Goal: Find specific page/section: Find specific page/section

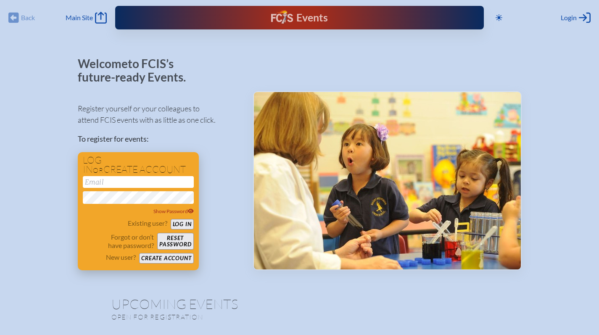
type input "[EMAIL_ADDRESS][DOMAIN_NAME]"
click at [188, 224] on button "Log in" at bounding box center [182, 224] width 23 height 11
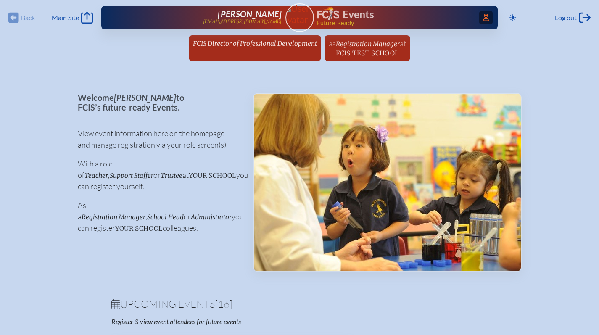
click at [485, 19] on icon at bounding box center [486, 17] width 6 height 7
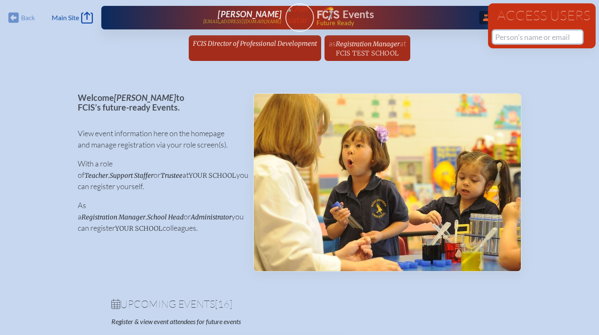
click at [516, 40] on input "text" at bounding box center [537, 37] width 89 height 13
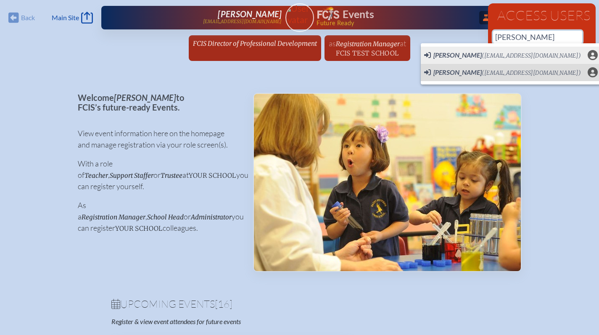
scroll to position [0, 6]
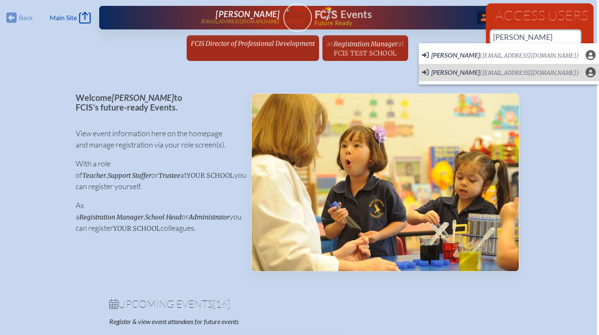
type input "[PERSON_NAME]"
